Goal: Find contact information: Find contact information

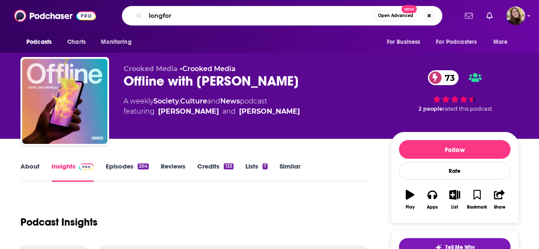
type input "longform"
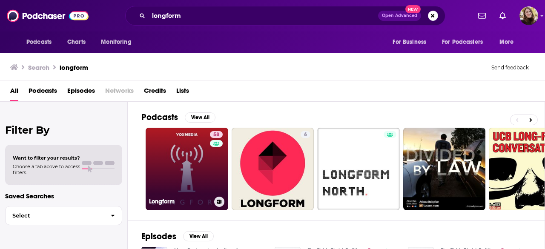
click at [176, 161] on link "58 Longform" at bounding box center [187, 169] width 83 height 83
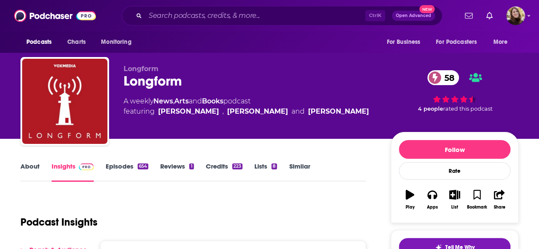
scroll to position [128, 0]
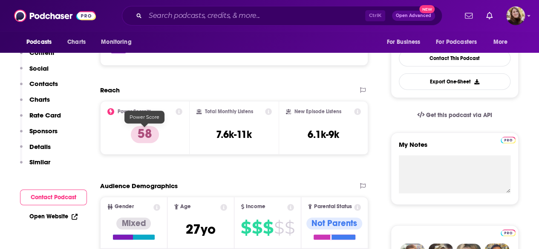
scroll to position [85, 0]
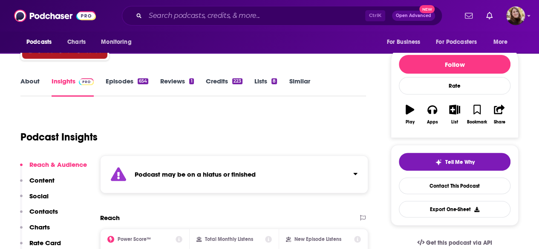
click at [113, 86] on link "Episodes 654" at bounding box center [127, 87] width 43 height 20
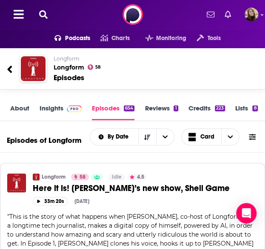
click at [45, 10] on icon at bounding box center [43, 14] width 9 height 9
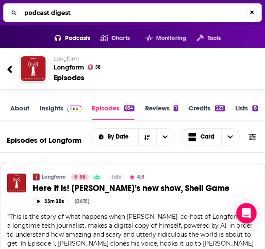
type input "podcast digest"
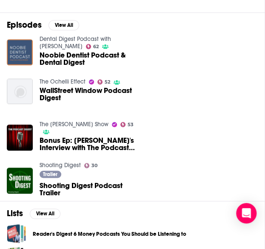
scroll to position [298, 0]
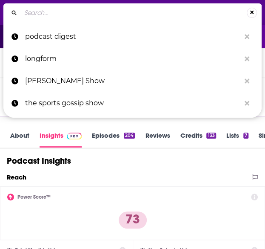
type input "The Soberness Podcast"
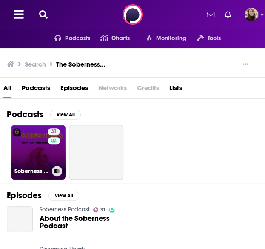
click at [29, 161] on link "31 Soberness Podcast" at bounding box center [38, 152] width 55 height 55
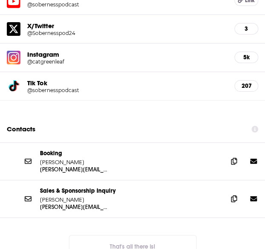
scroll to position [809, 0]
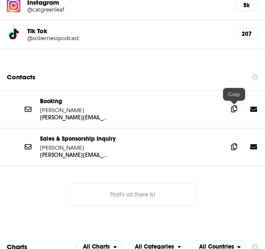
click at [230, 110] on span at bounding box center [234, 108] width 13 height 13
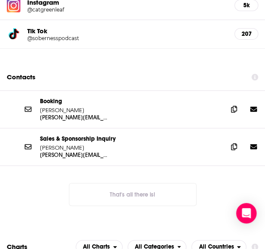
click at [178, 174] on div "Booking Raquel Bruno raquel@driveentertainmentgroup.com raquel@driveentertainme…" at bounding box center [132, 154] width 265 height 129
